Goal: Information Seeking & Learning: Learn about a topic

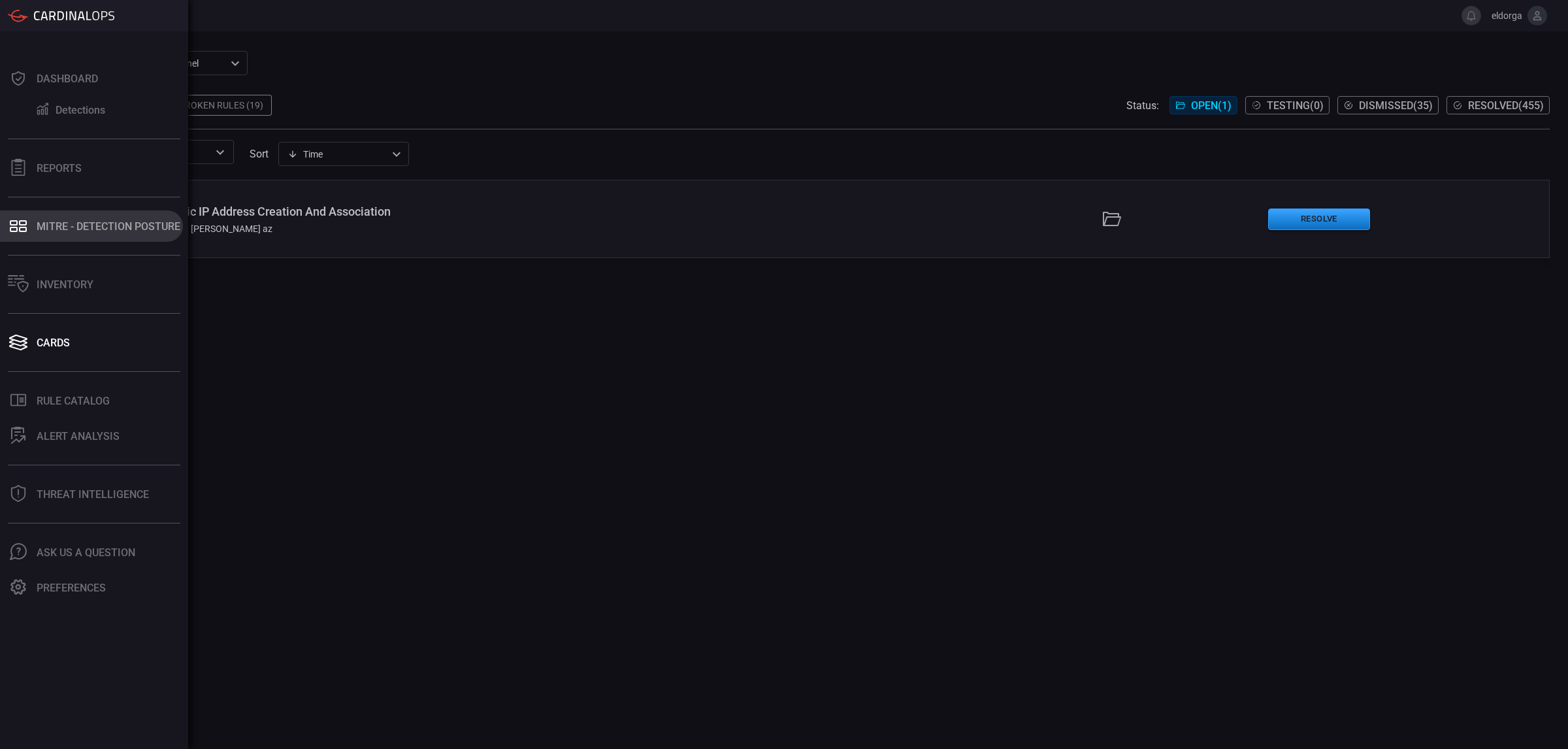
click at [116, 216] on button "MITRE - Detection Posture" at bounding box center [92, 226] width 183 height 31
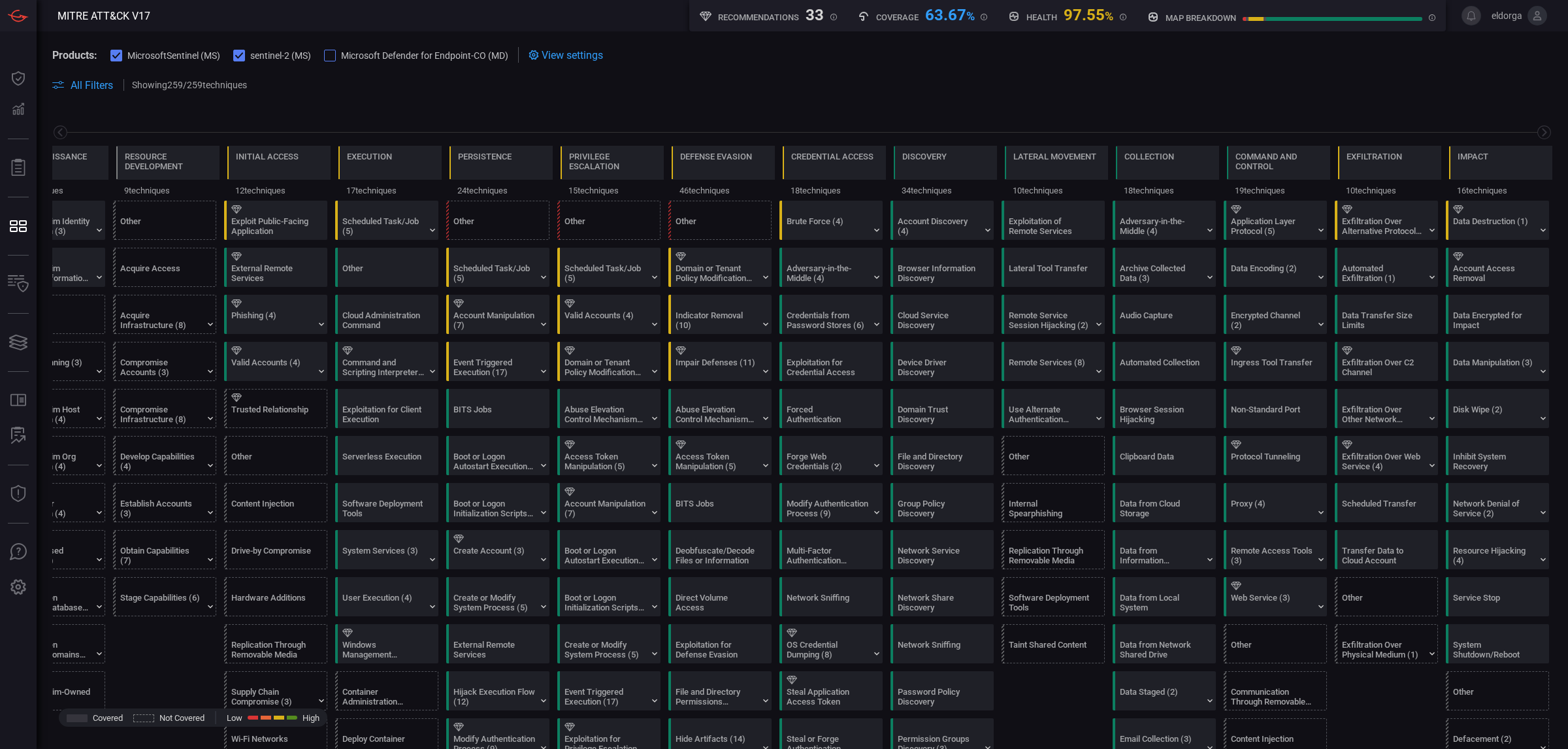
drag, startPoint x: 774, startPoint y: 543, endPoint x: 775, endPoint y: 338, distance: 205.0
click at [740, 311] on div "Indicator Removal (10)" at bounding box center [716, 320] width 82 height 20
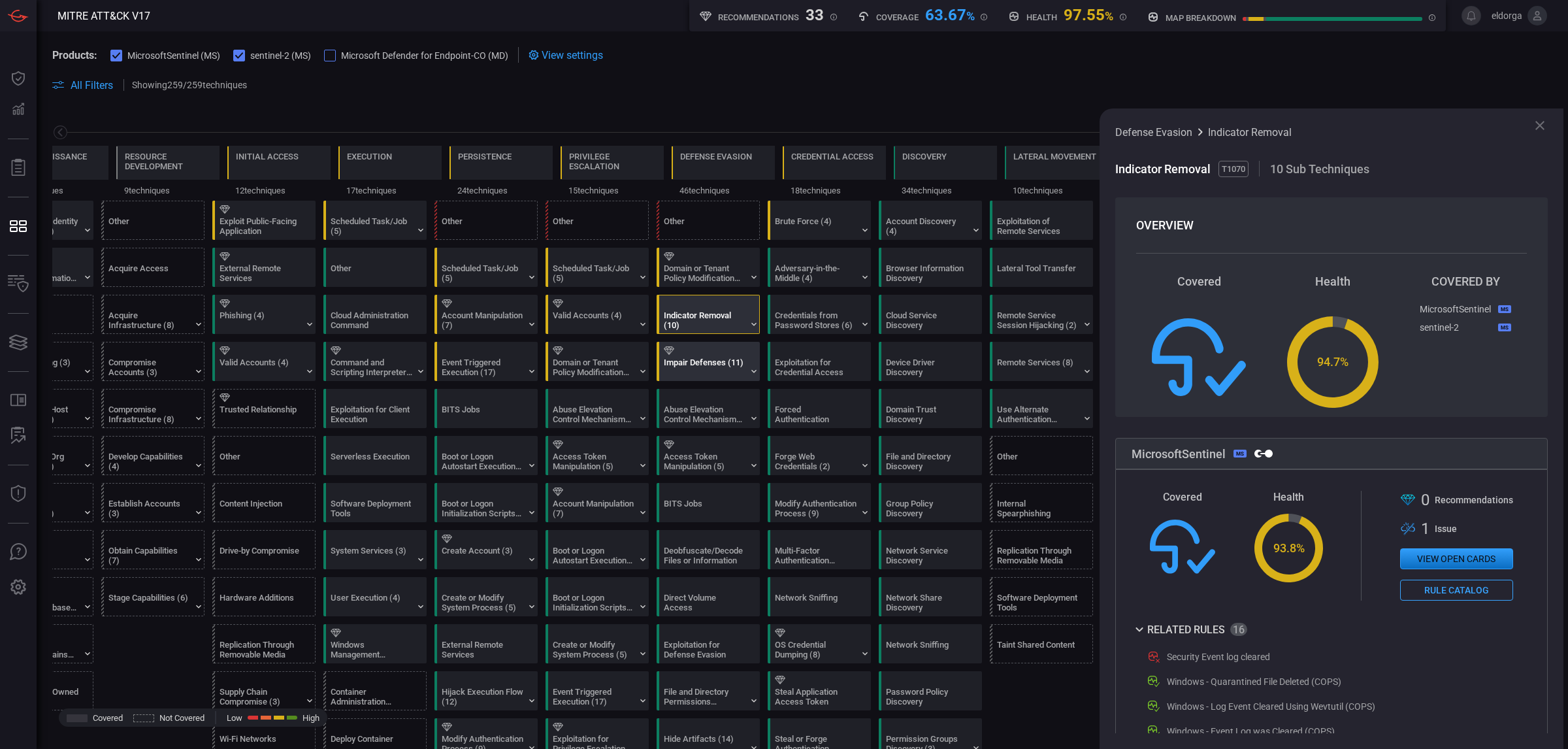
click at [726, 370] on div "Impair Defenses (11)" at bounding box center [704, 367] width 82 height 20
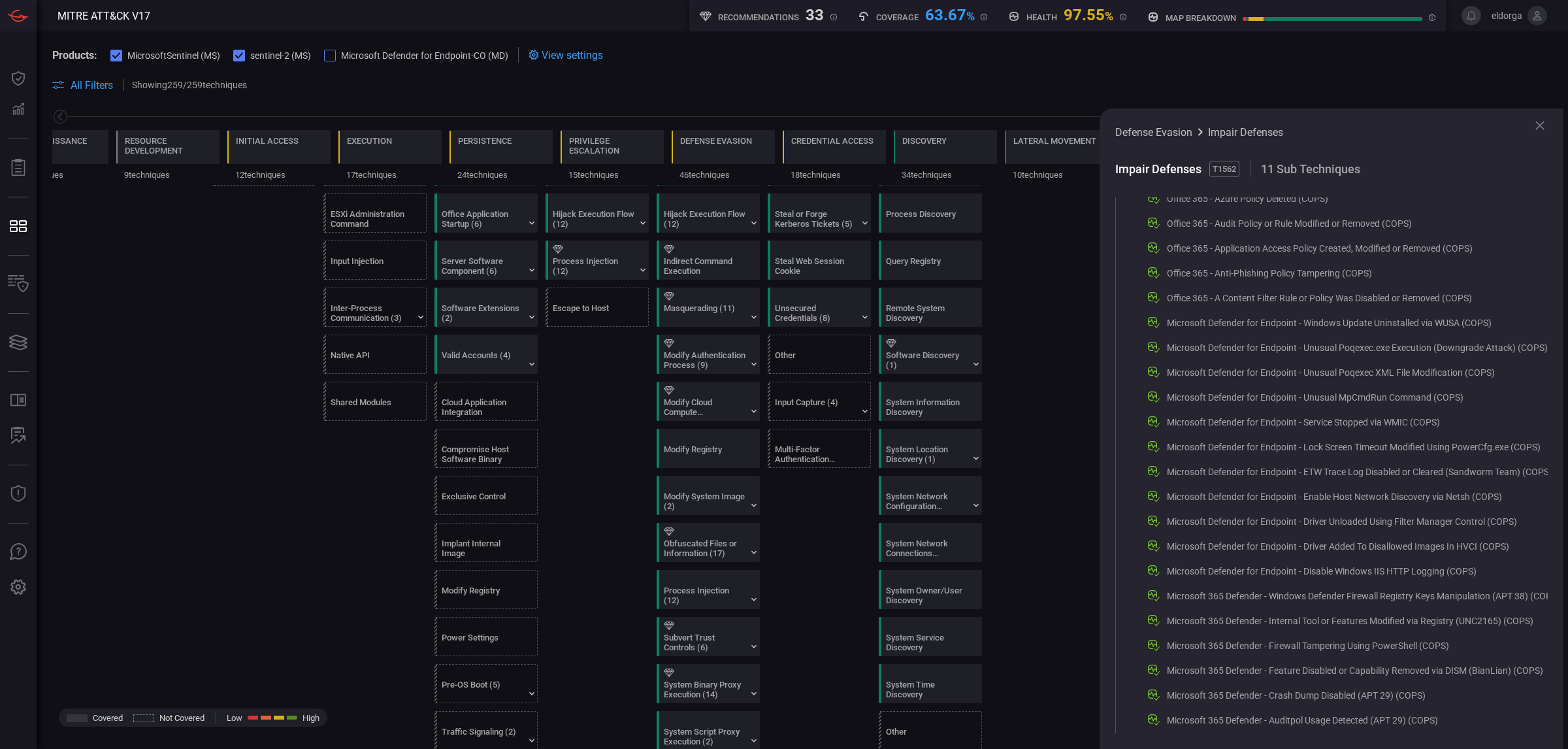
scroll to position [1552, 0]
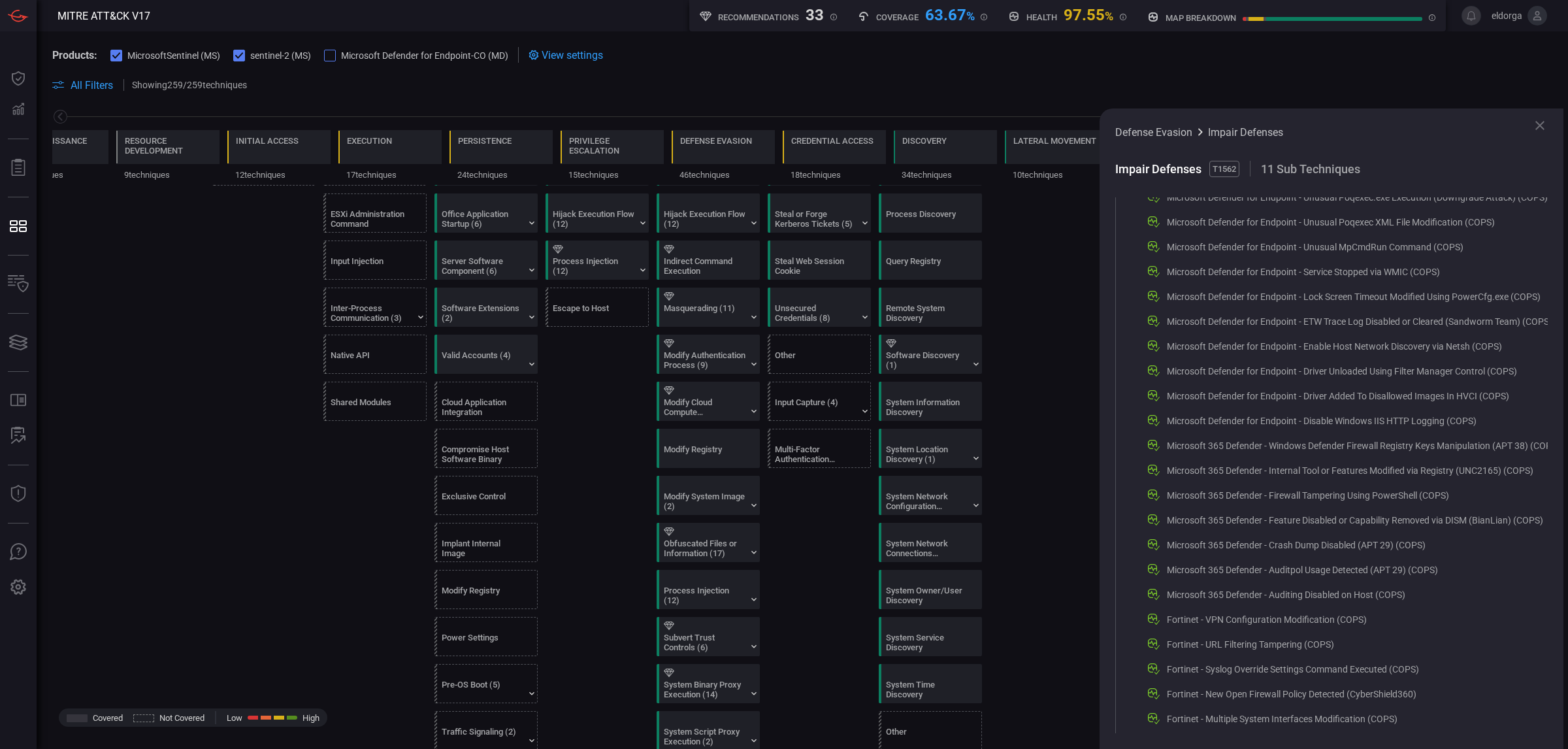
drag, startPoint x: 1069, startPoint y: 659, endPoint x: 1036, endPoint y: 505, distance: 157.5
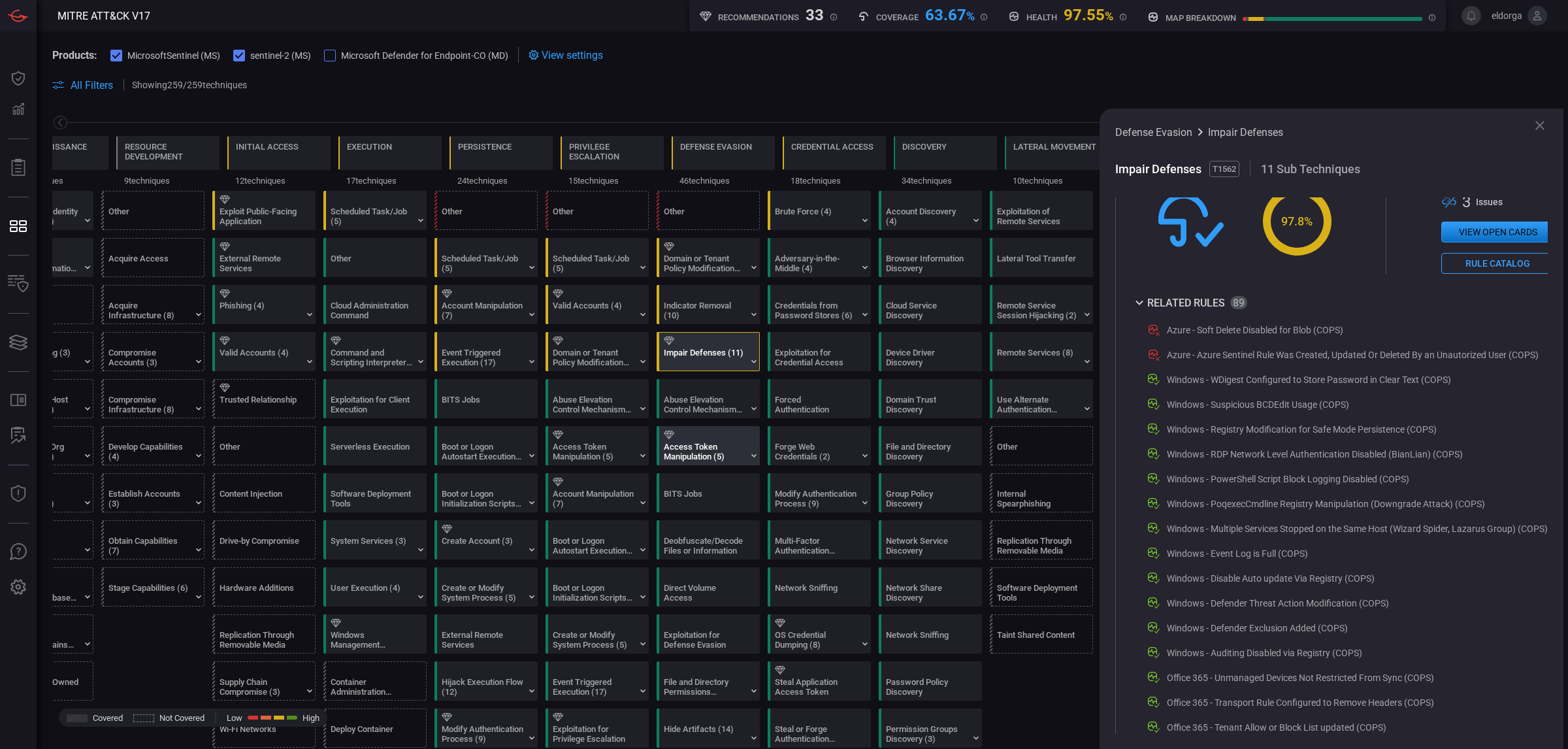
scroll to position [0, 0]
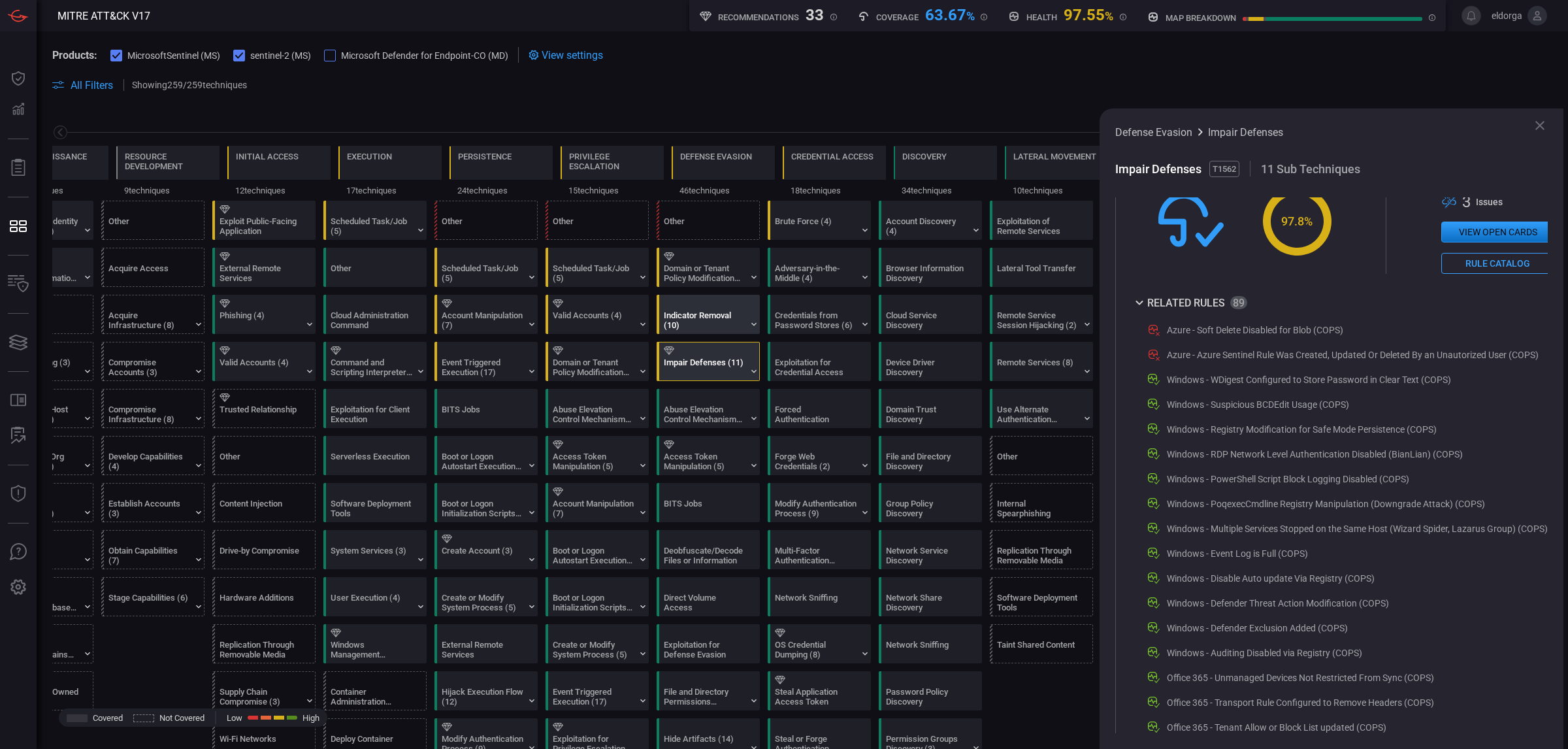
click at [711, 328] on div "Indicator Removal (10)" at bounding box center [704, 320] width 82 height 20
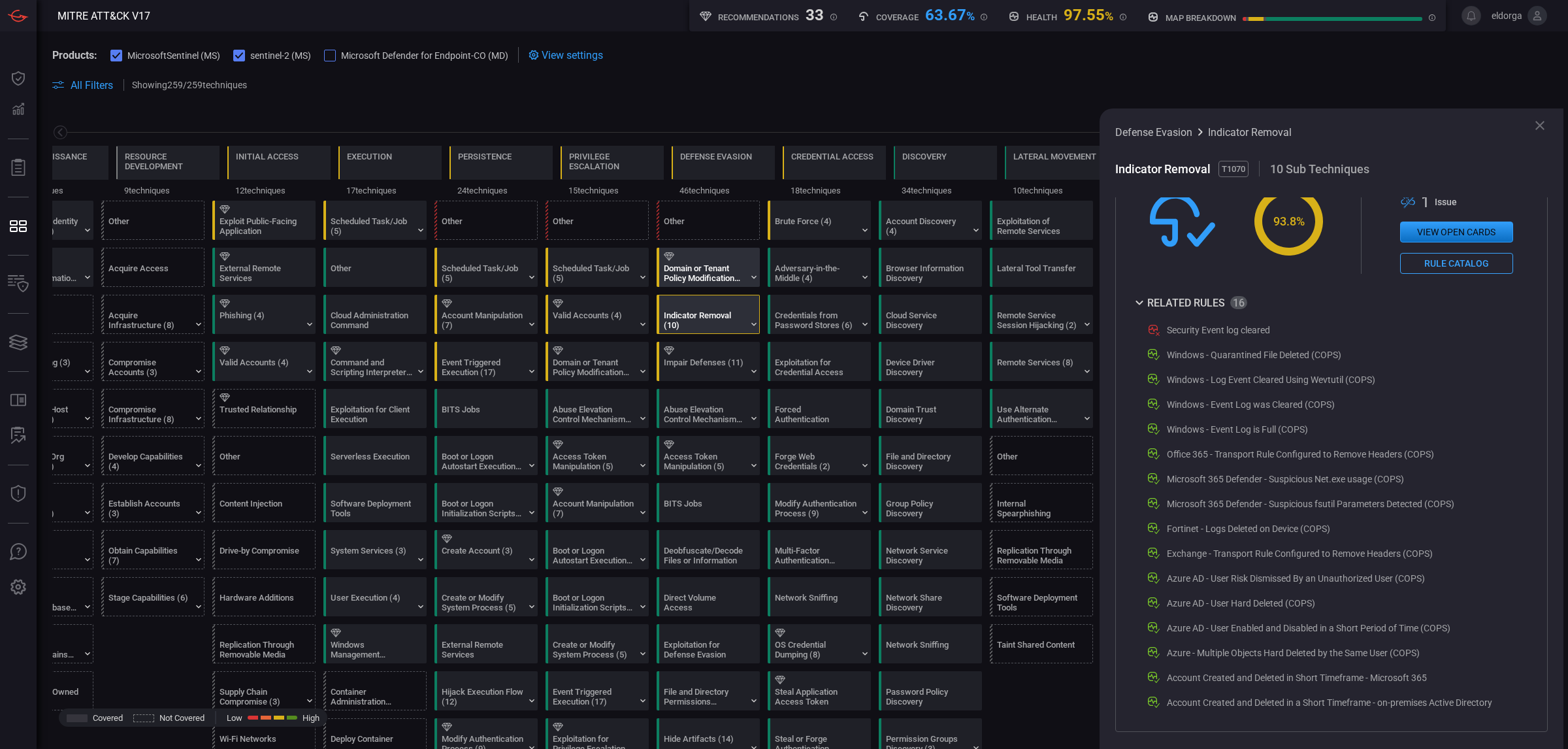
click at [696, 272] on div "Domain or Tenant Policy Modification (2)" at bounding box center [704, 274] width 82 height 20
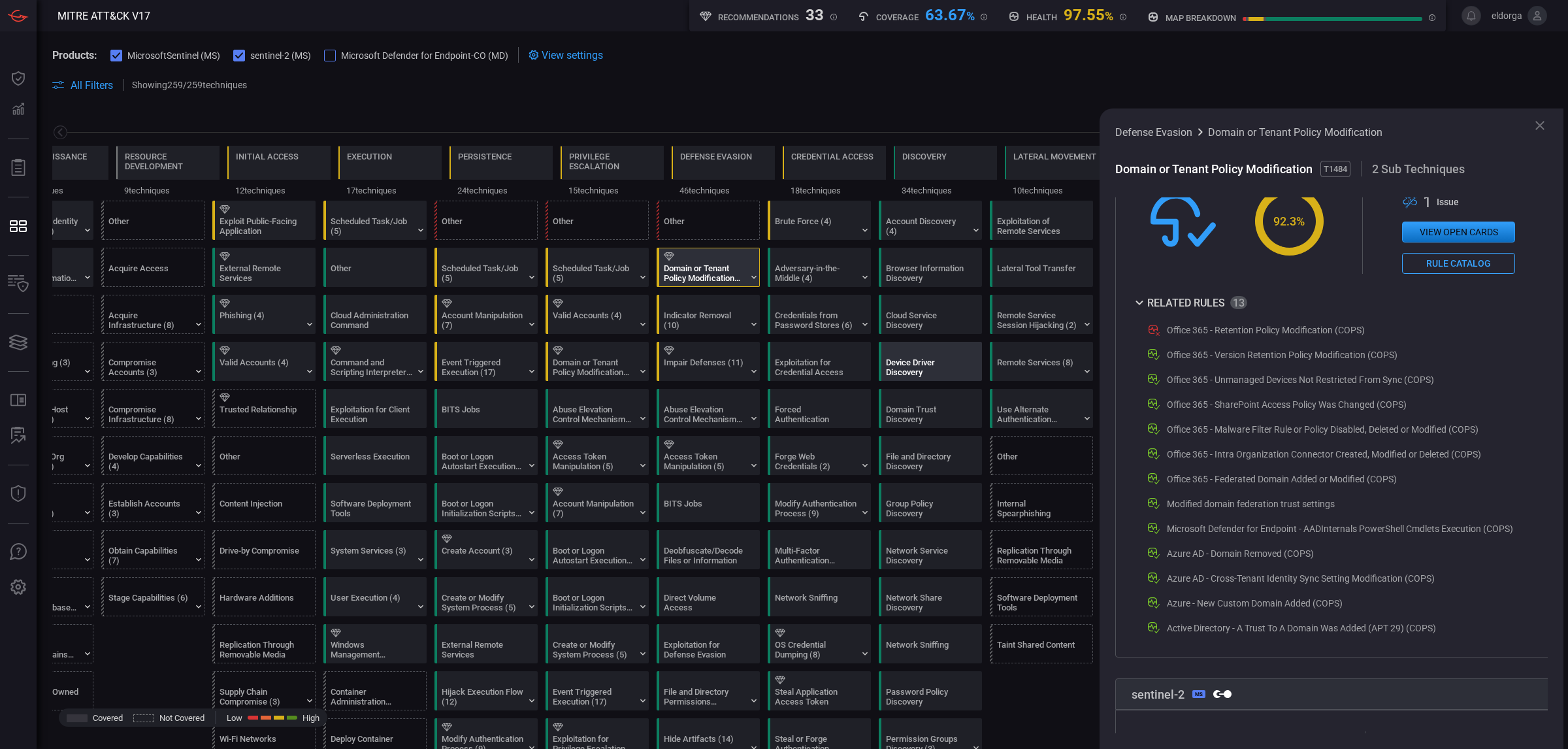
click at [941, 353] on div at bounding box center [933, 351] width 94 height 9
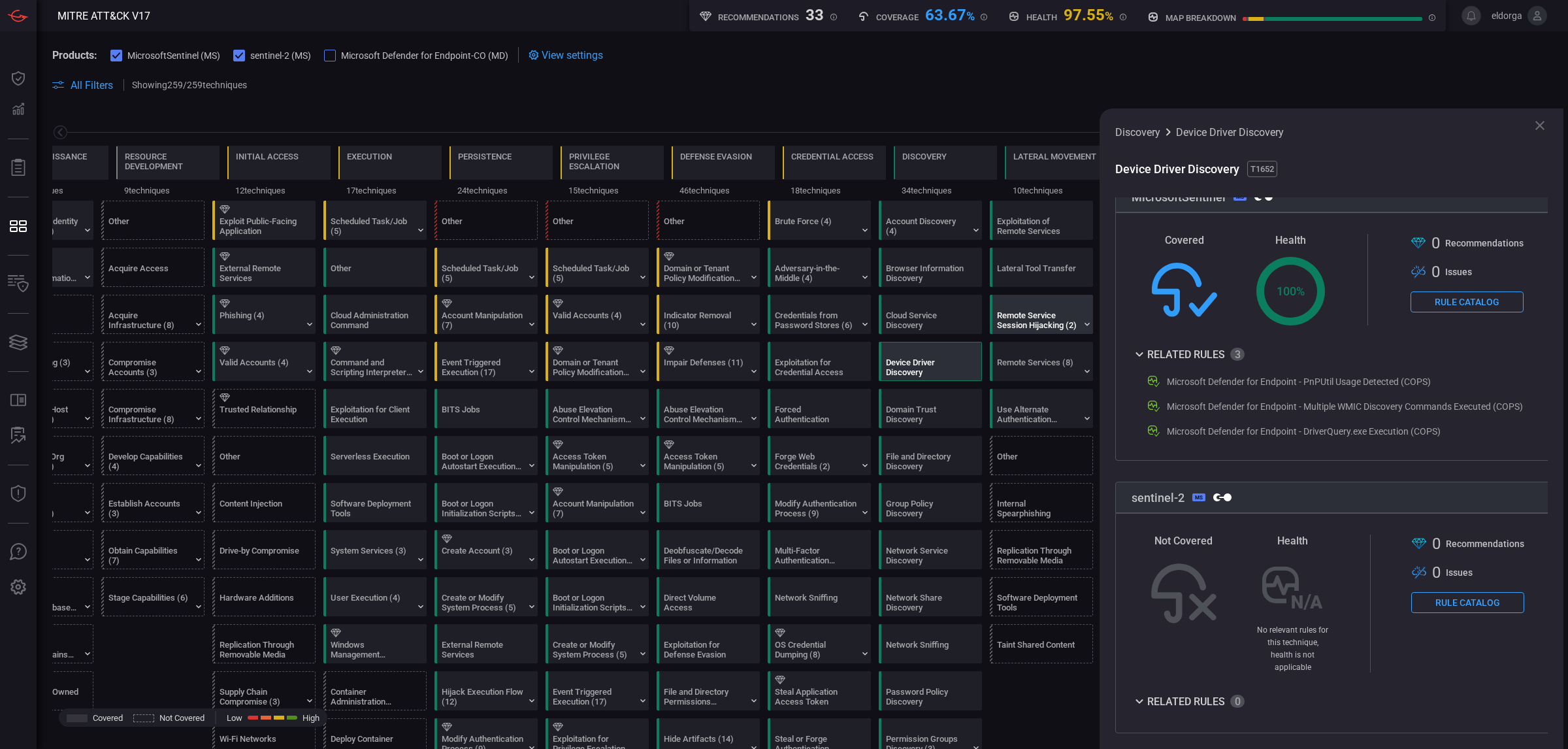
click at [1009, 317] on div "Remote Service Session Hijacking (2)" at bounding box center [1038, 320] width 82 height 20
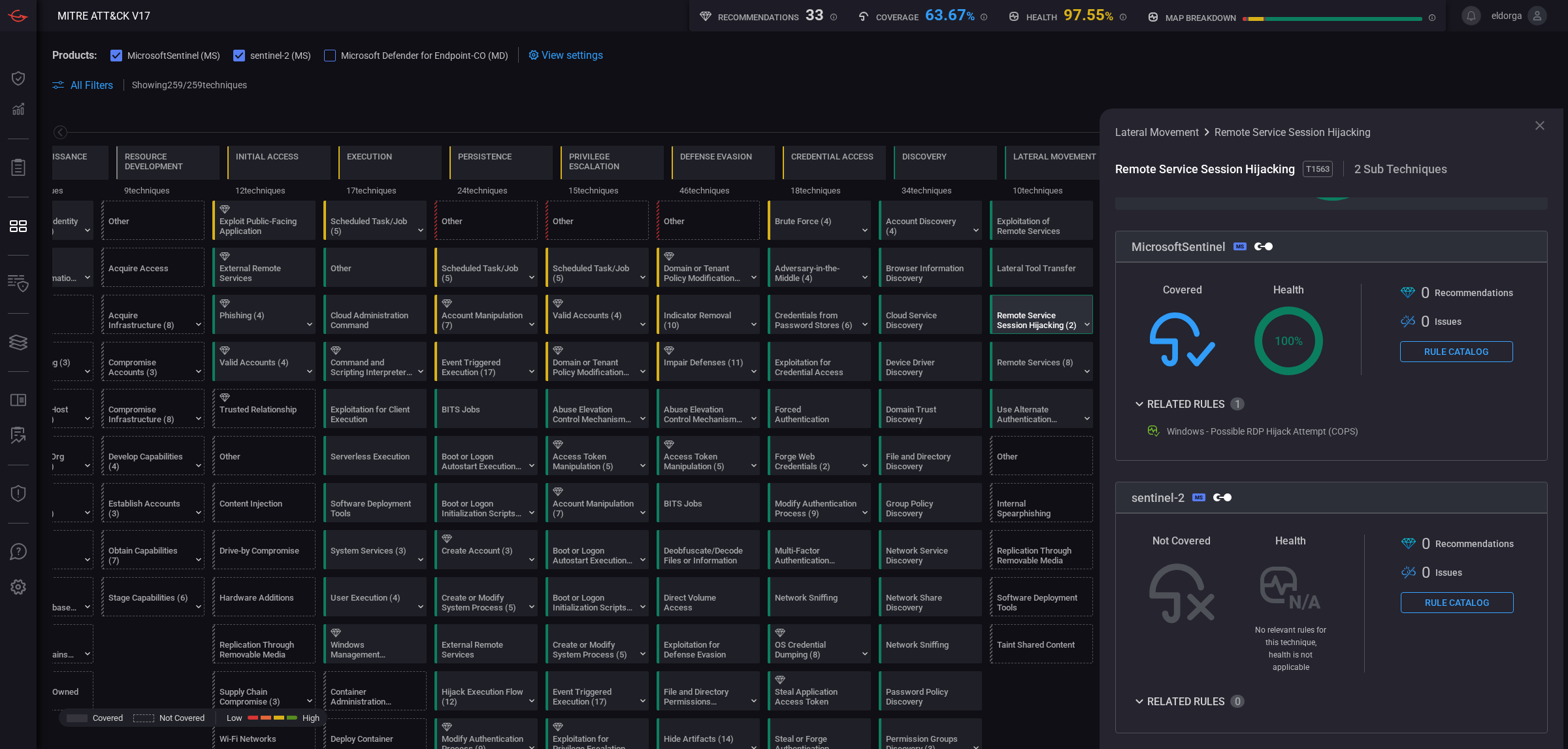
click at [1075, 360] on div "Remote Services (8)" at bounding box center [1038, 367] width 82 height 20
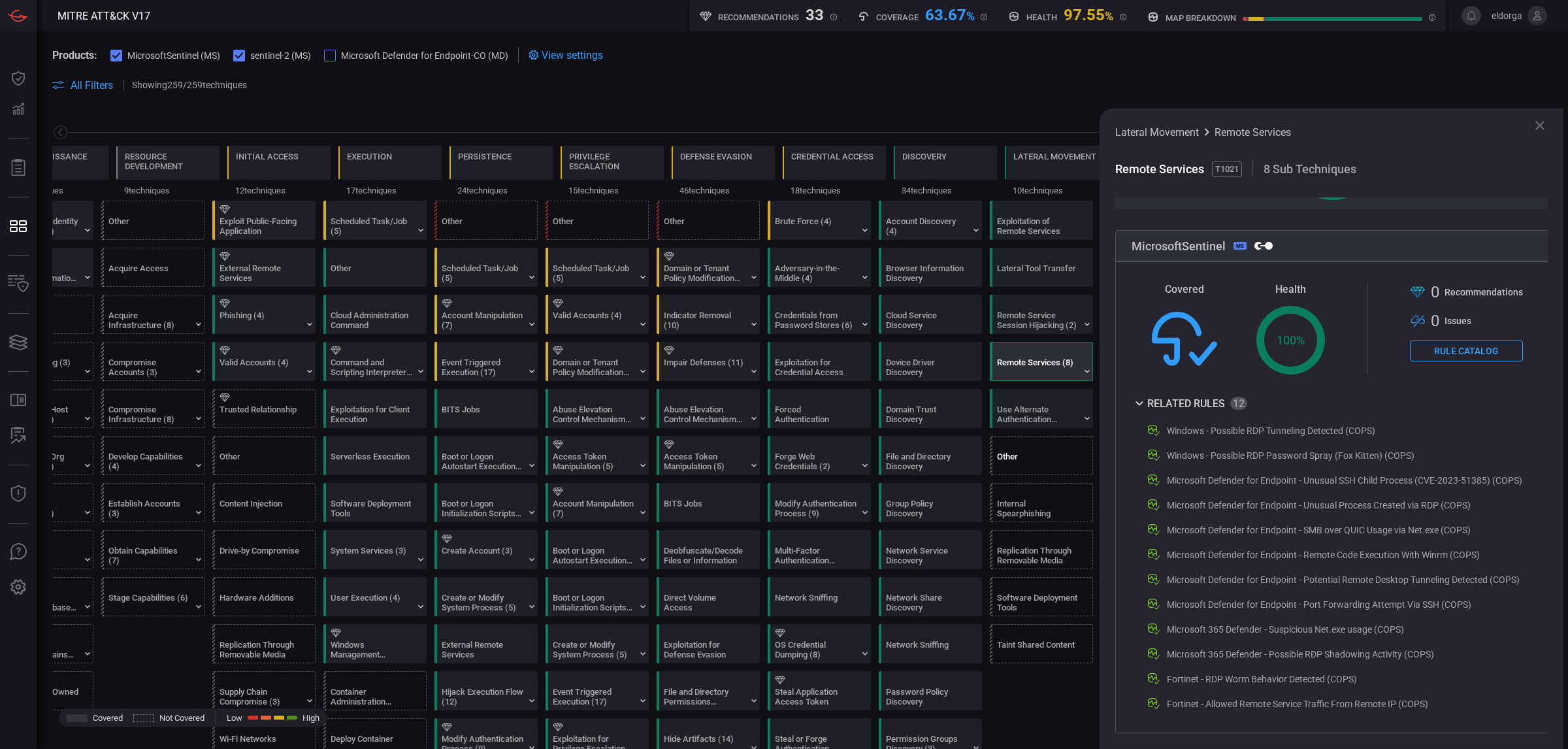
scroll to position [327, 0]
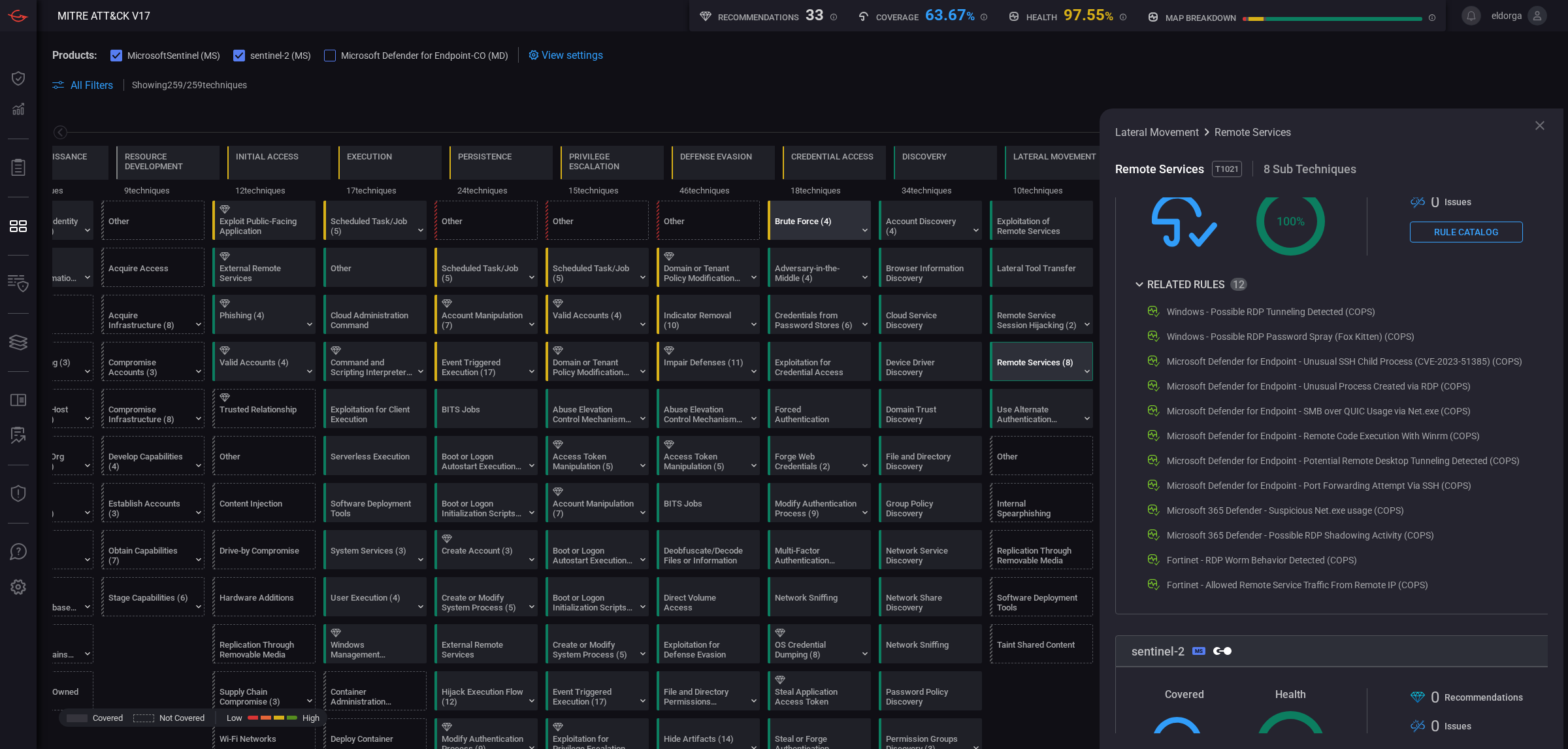
click at [789, 201] on div "Brute Force (4)" at bounding box center [822, 220] width 103 height 38
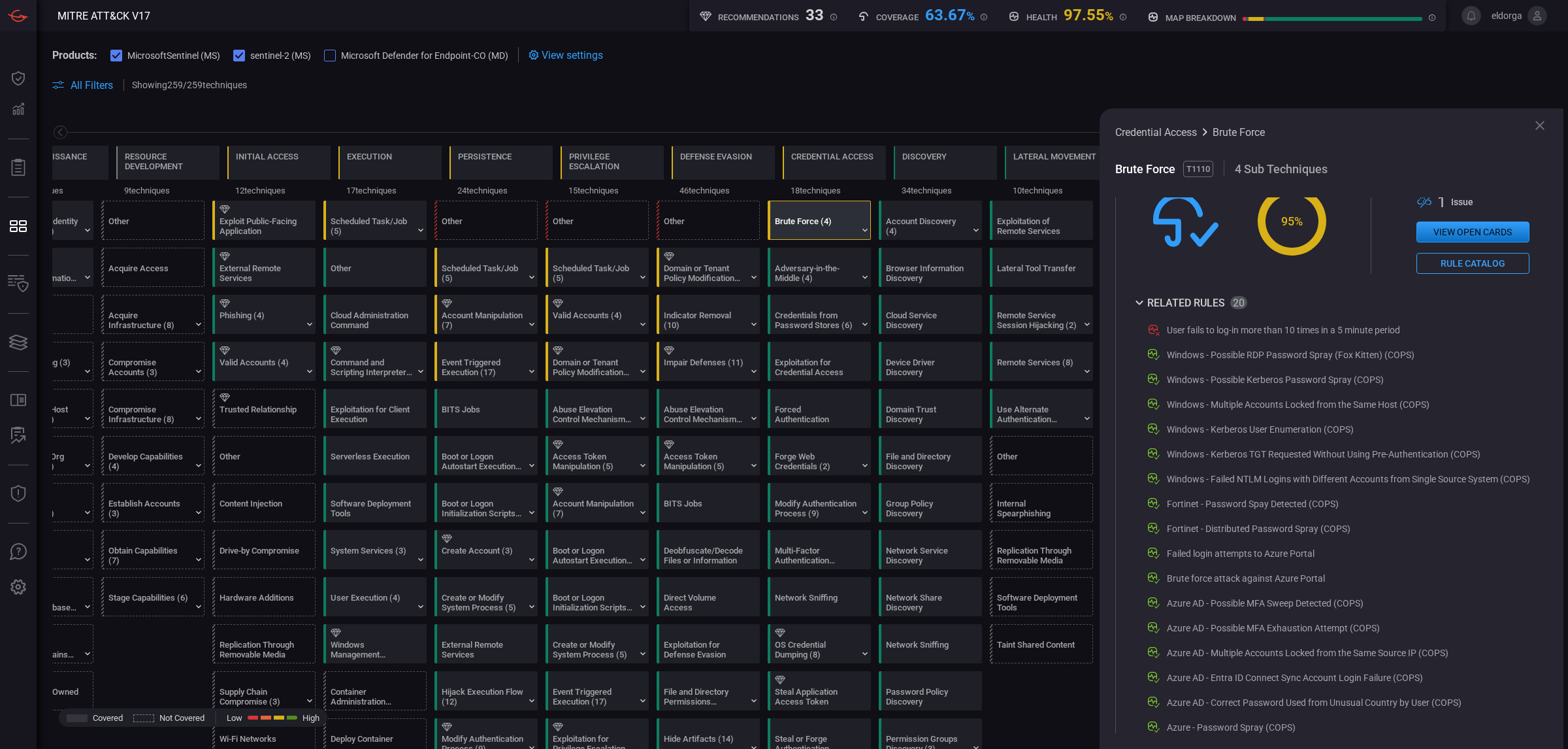
click at [812, 139] on div at bounding box center [802, 132] width 1500 height 17
click at [801, 160] on div "Credential Access" at bounding box center [832, 156] width 82 height 10
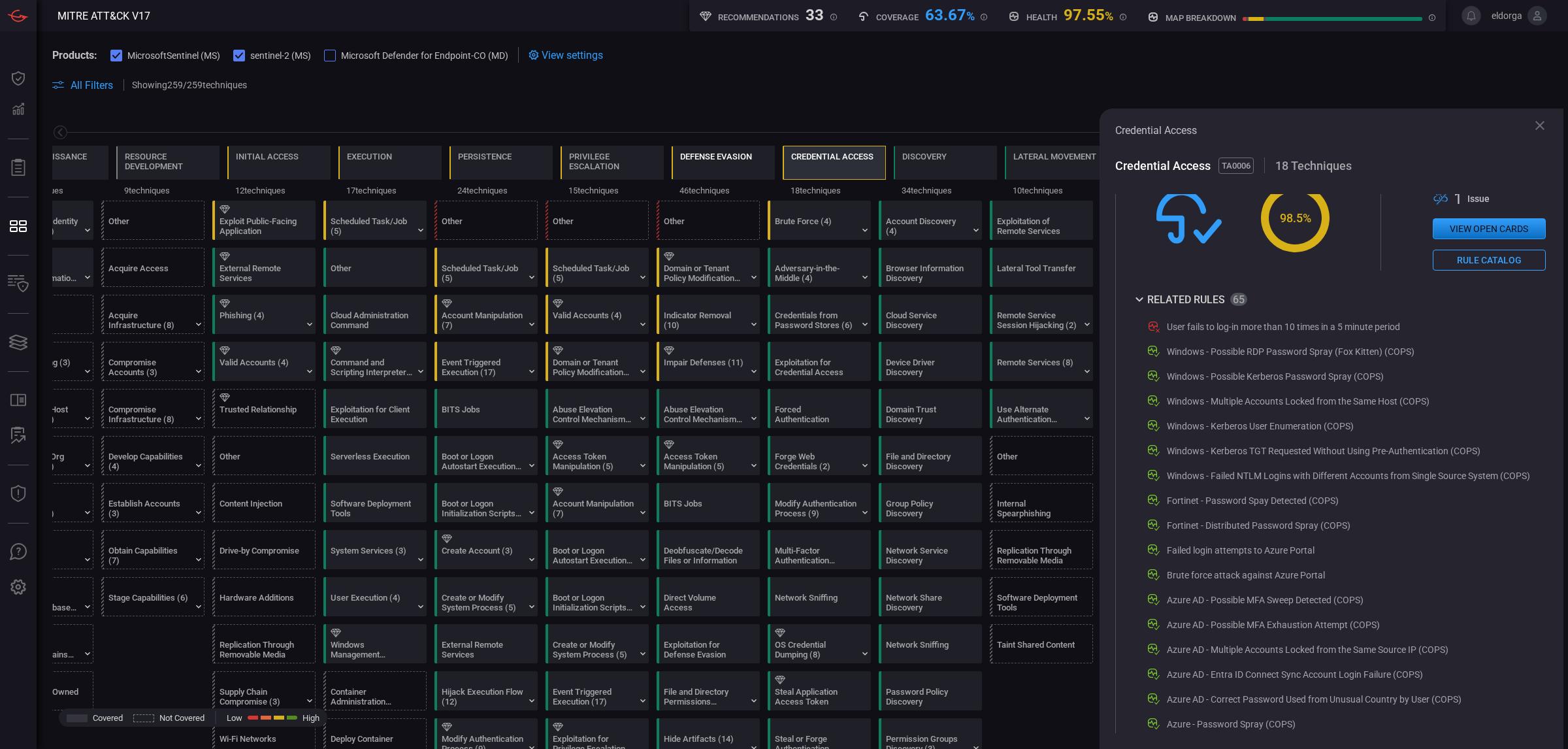
click at [696, 163] on div "Defense Evasion" at bounding box center [716, 165] width 72 height 27
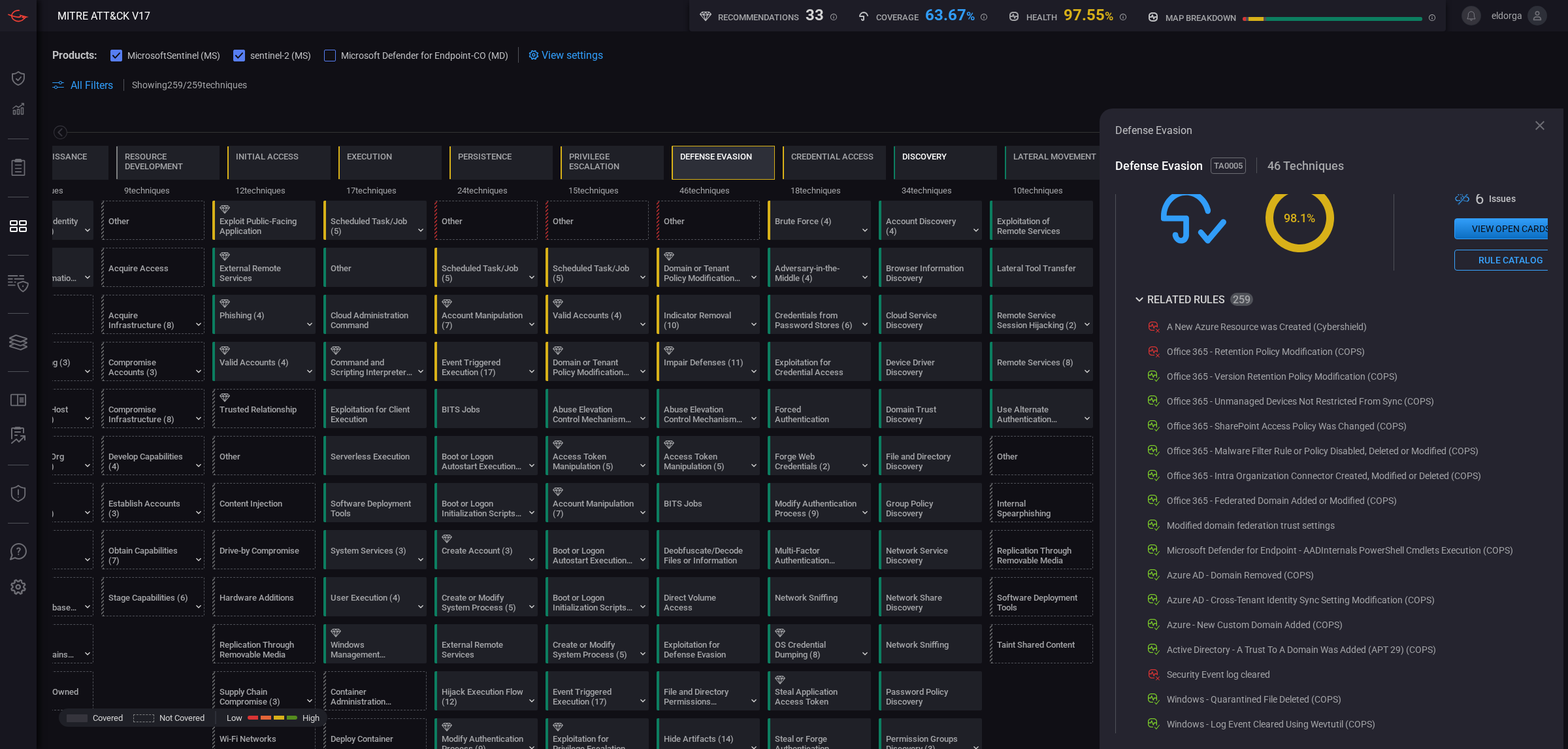
click at [915, 172] on div "Discovery" at bounding box center [924, 165] width 44 height 27
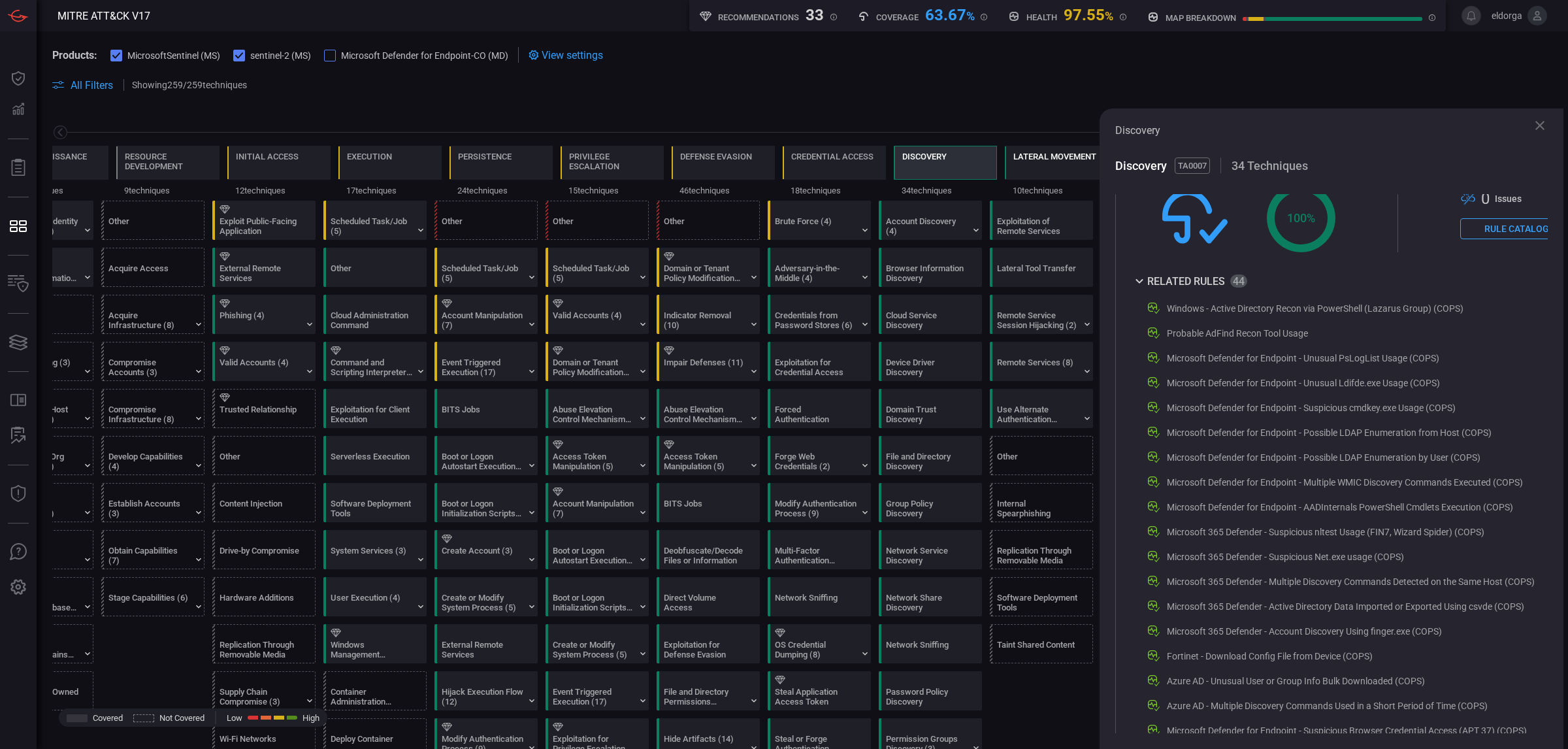
click at [1013, 157] on div "Lateral Movement" at bounding box center [1054, 156] width 83 height 10
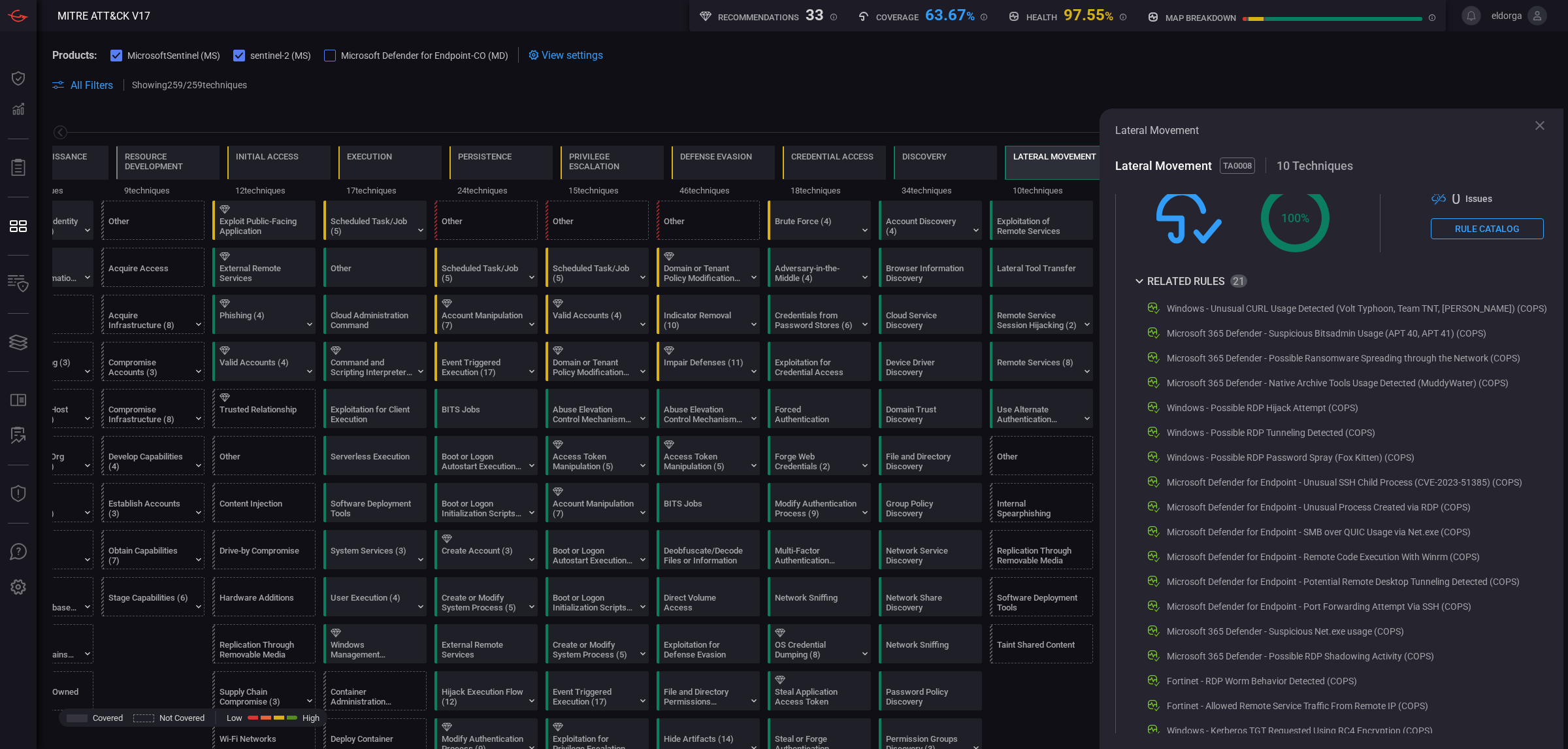
click at [1537, 129] on icon at bounding box center [1539, 125] width 16 height 16
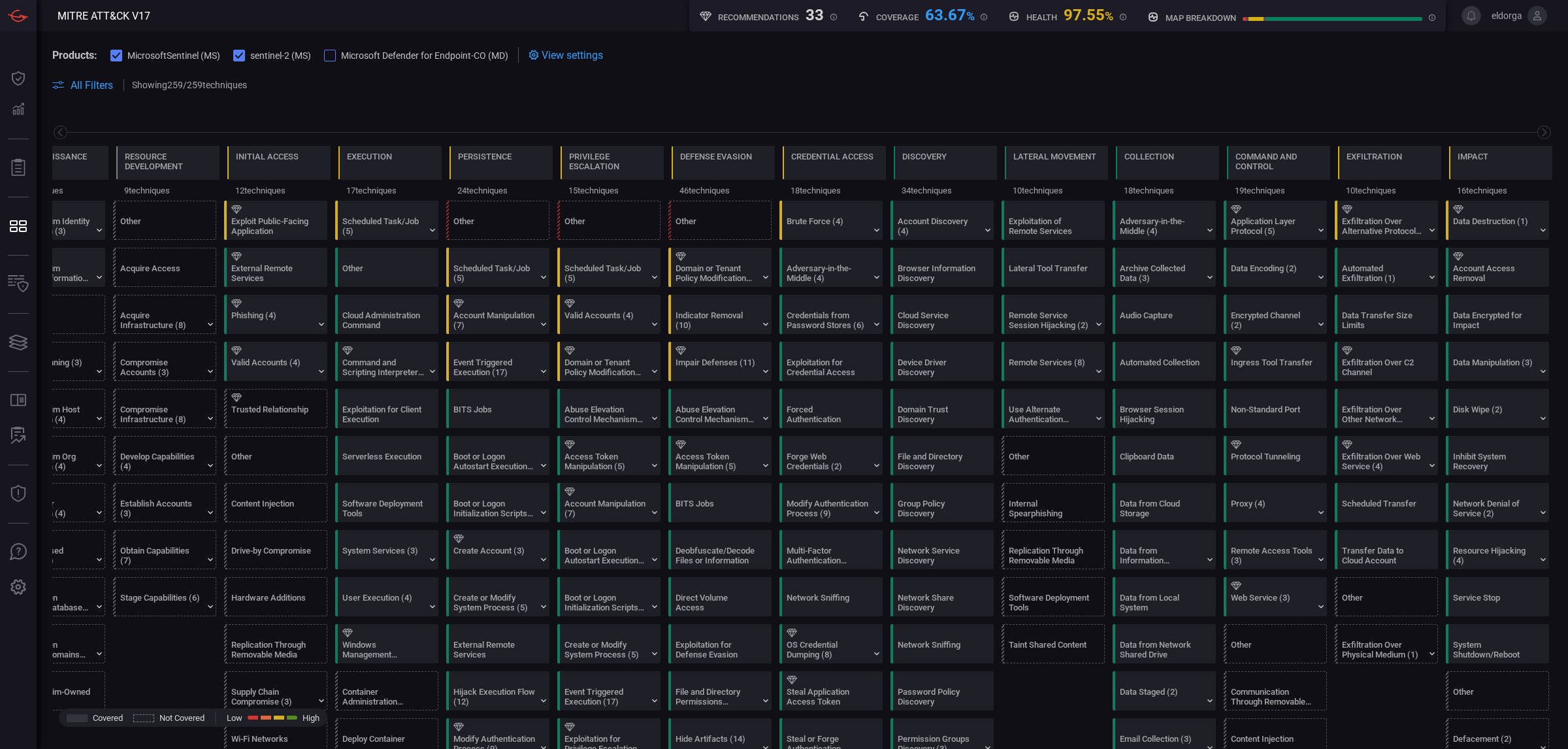
click at [116, 157] on div "Resource Development" at bounding box center [167, 162] width 103 height 34
click at [129, 165] on div "Resource Development" at bounding box center [168, 161] width 86 height 20
drag, startPoint x: 185, startPoint y: 158, endPoint x: 240, endPoint y: 165, distance: 55.4
click at [194, 158] on div "Resource Development" at bounding box center [168, 161] width 86 height 20
click at [240, 165] on div "Initial Access" at bounding box center [267, 165] width 62 height 27
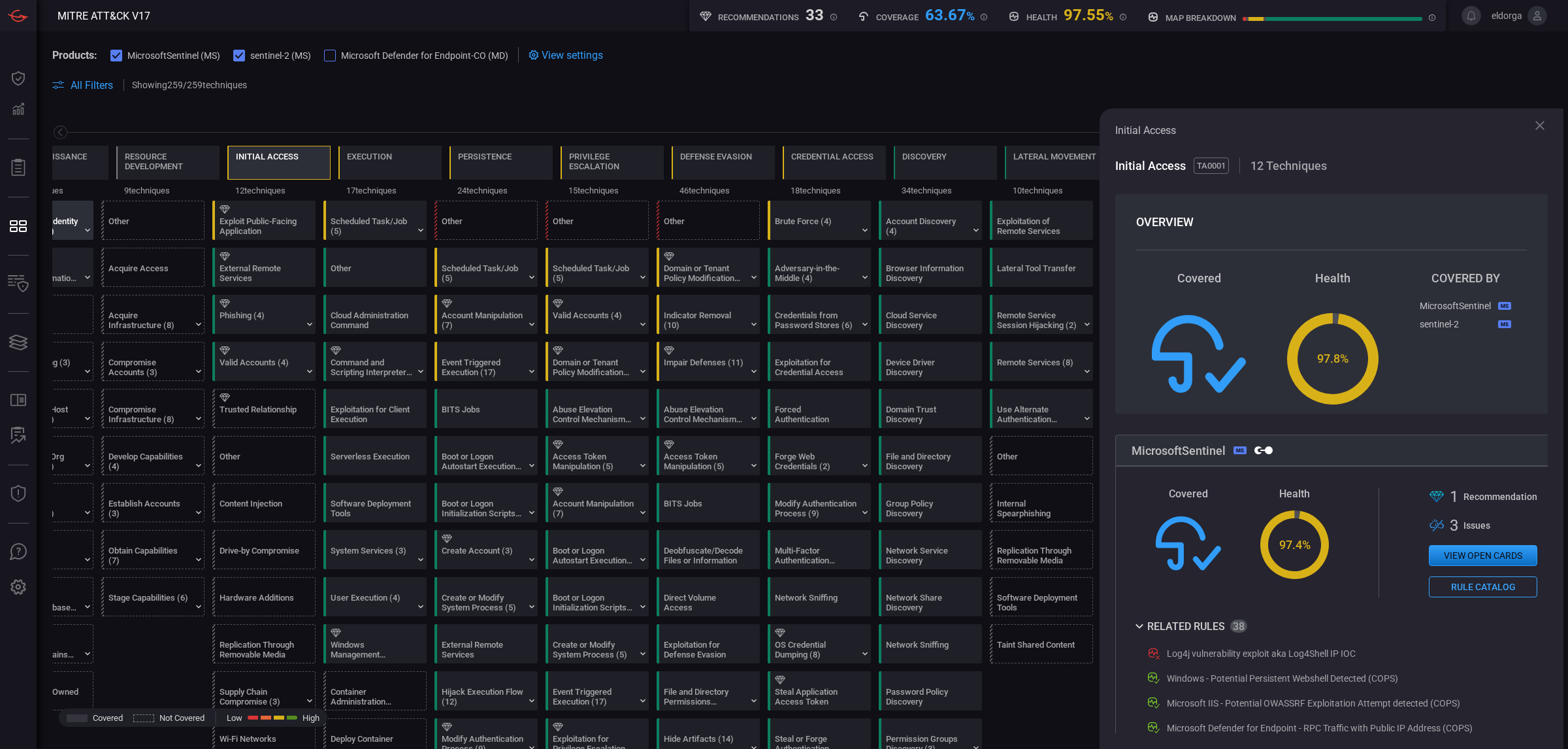
click at [83, 206] on div at bounding box center [44, 209] width 94 height 9
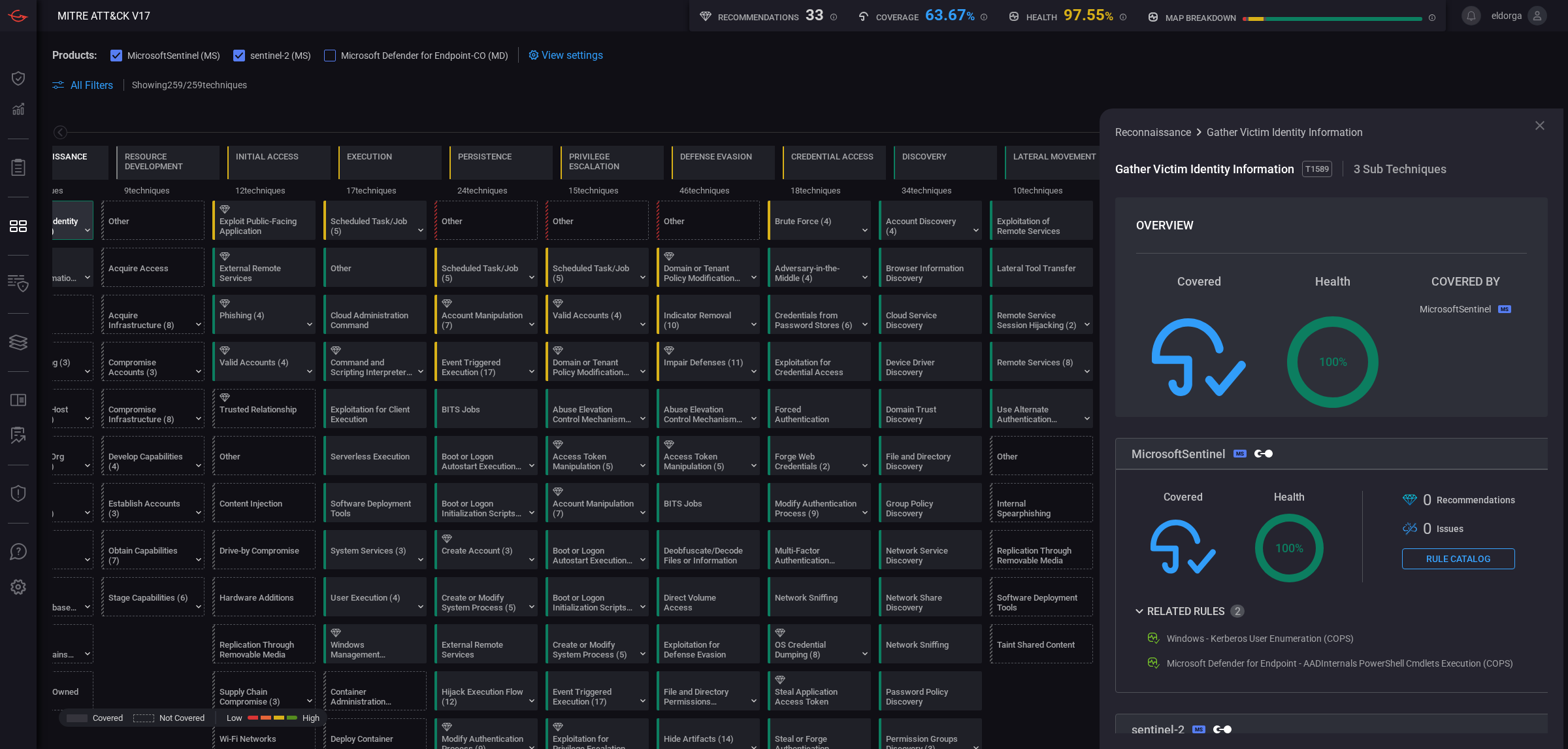
click at [92, 171] on div "Reconnaissance" at bounding box center [56, 162] width 103 height 34
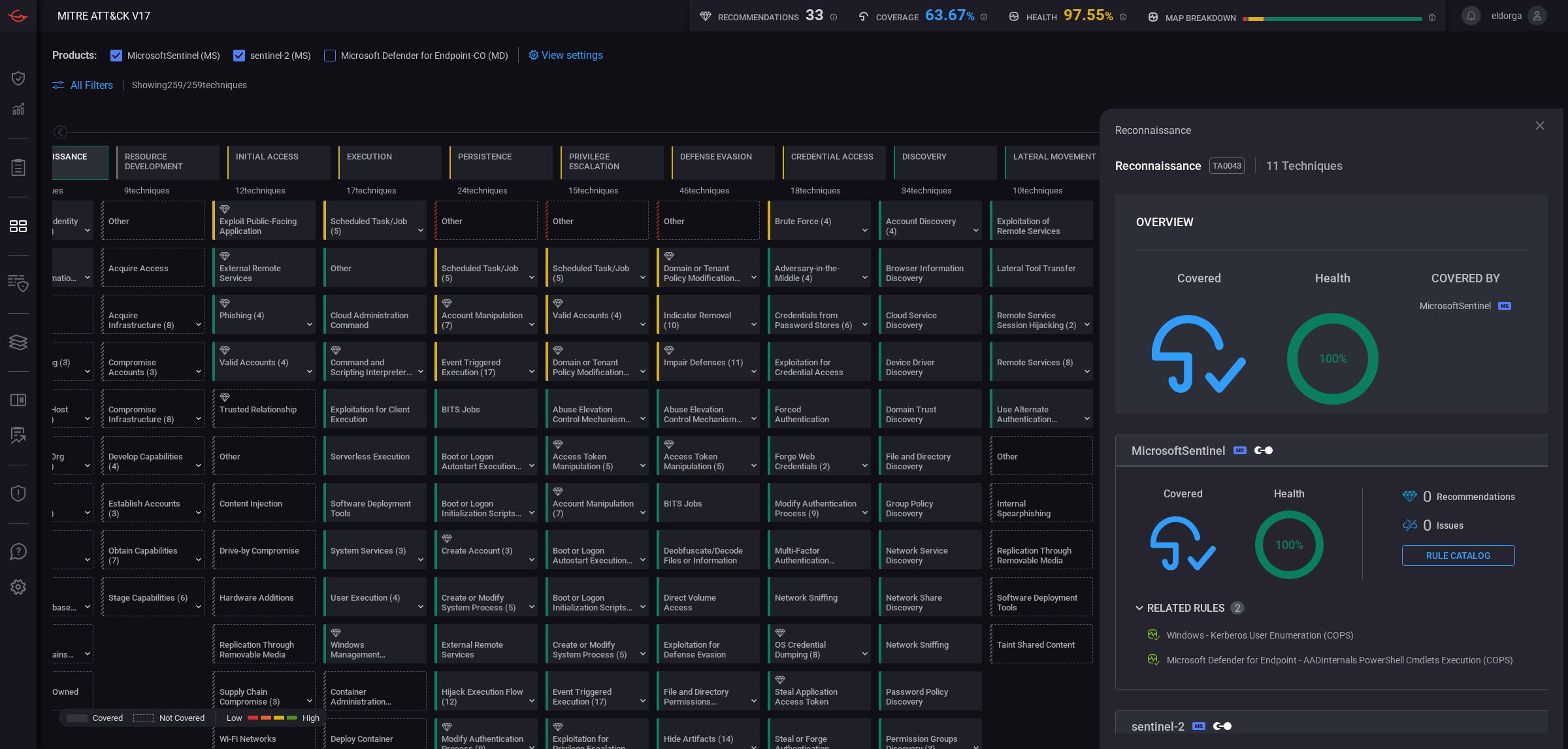
click at [1538, 127] on icon at bounding box center [1539, 125] width 9 height 9
